Goal: Understand process/instructions: Learn how to perform a task or action

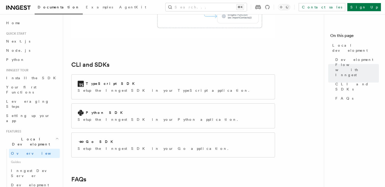
scroll to position [637, 0]
click at [115, 88] on p "Setup the Inngest SDK in your TypeScript application." at bounding box center [165, 90] width 175 height 5
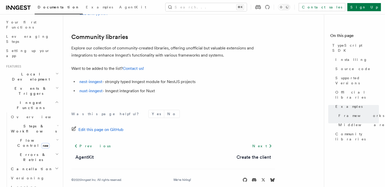
scroll to position [65, 0]
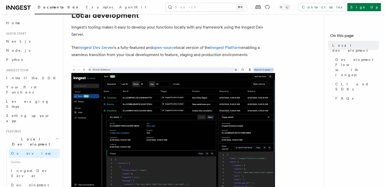
scroll to position [12, 0]
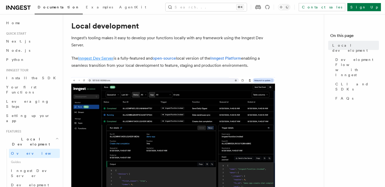
click at [98, 60] on link "Inngest Dev Server" at bounding box center [95, 58] width 35 height 5
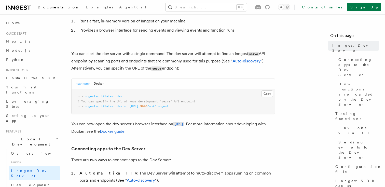
scroll to position [43, 0]
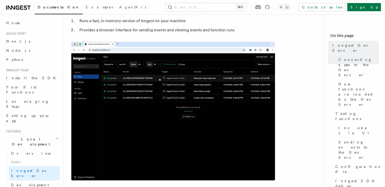
drag, startPoint x: 78, startPoint y: 98, endPoint x: 138, endPoint y: 98, distance: 60.4
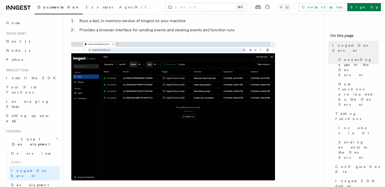
copy span "npx inngest-cli@latest dev"
